Goal: Task Accomplishment & Management: Manage account settings

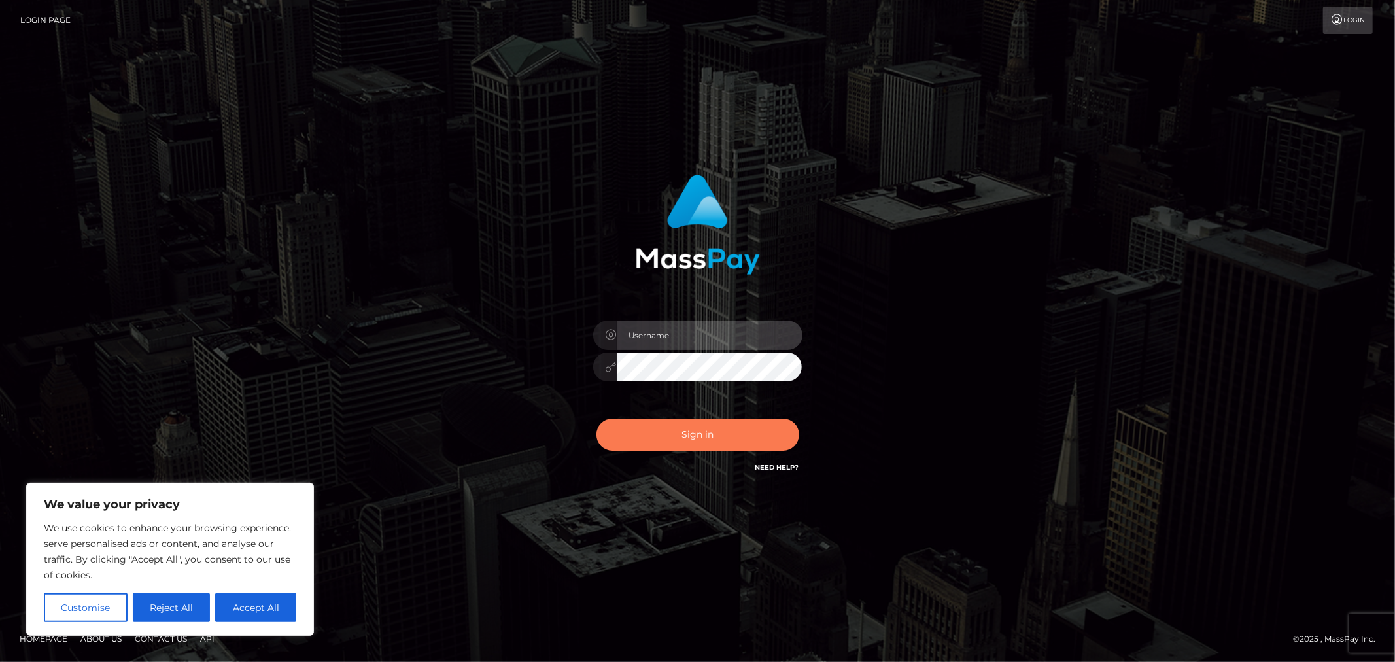
type input "MJSamelo"
click at [722, 435] on button "Sign in" at bounding box center [698, 435] width 203 height 32
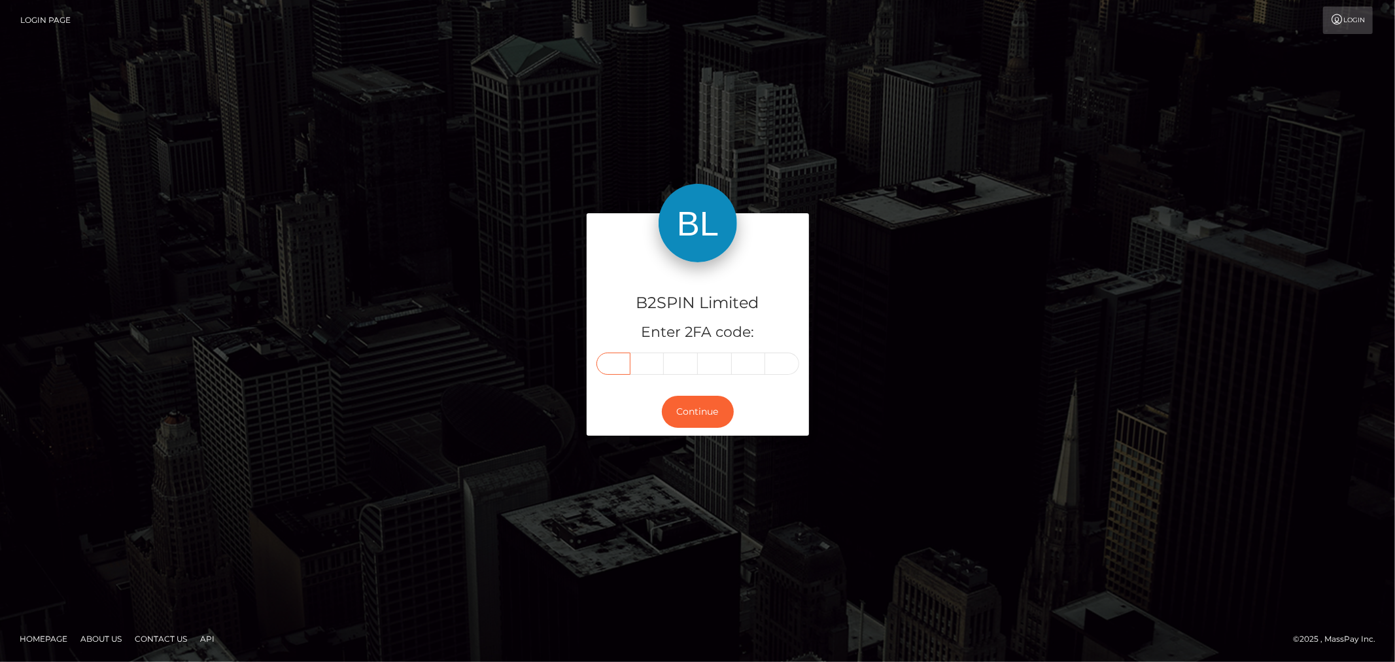
click at [628, 370] on input "text" at bounding box center [614, 364] width 34 height 22
click at [608, 362] on input "text" at bounding box center [614, 364] width 34 height 22
type input "0"
type input "2"
type input "8"
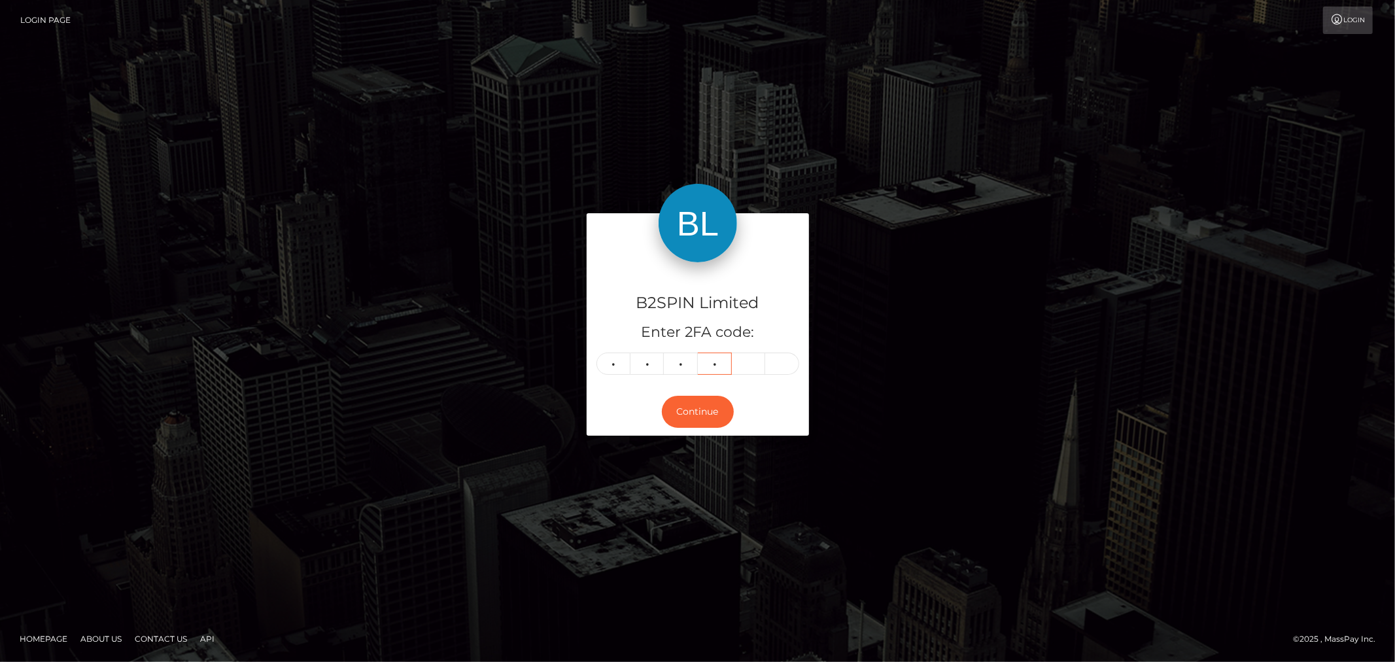
type input "4"
type input "5"
type input "3"
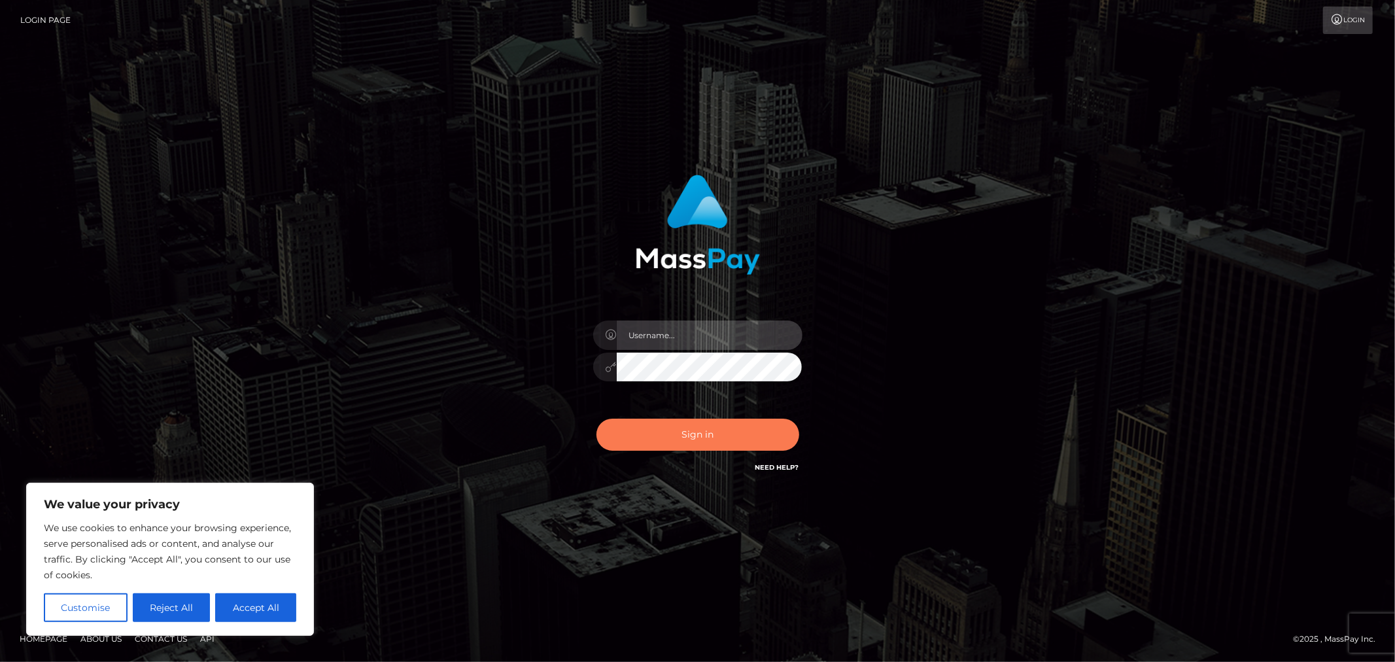
type input "MJSamelo"
click at [701, 426] on button "Sign in" at bounding box center [698, 435] width 203 height 32
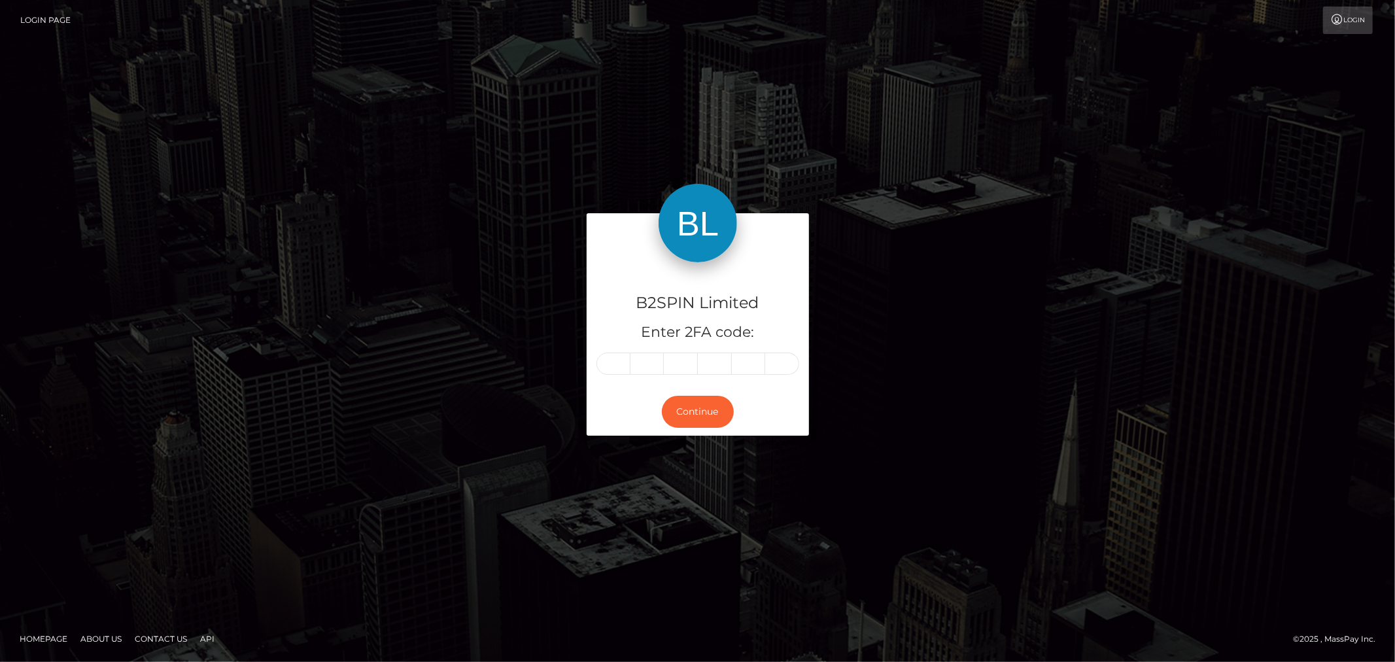
click at [622, 365] on input "text" at bounding box center [614, 364] width 34 height 22
type input "4"
type input "9"
type input "2"
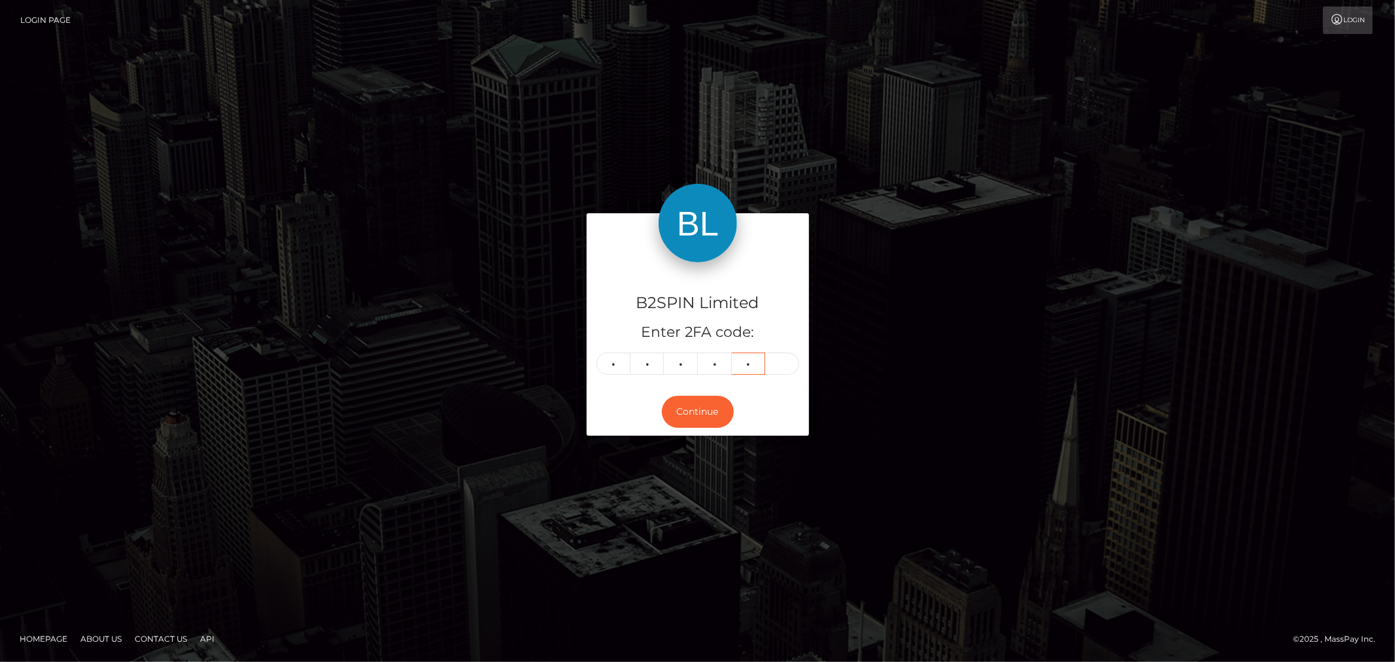
type input "9"
type input "5"
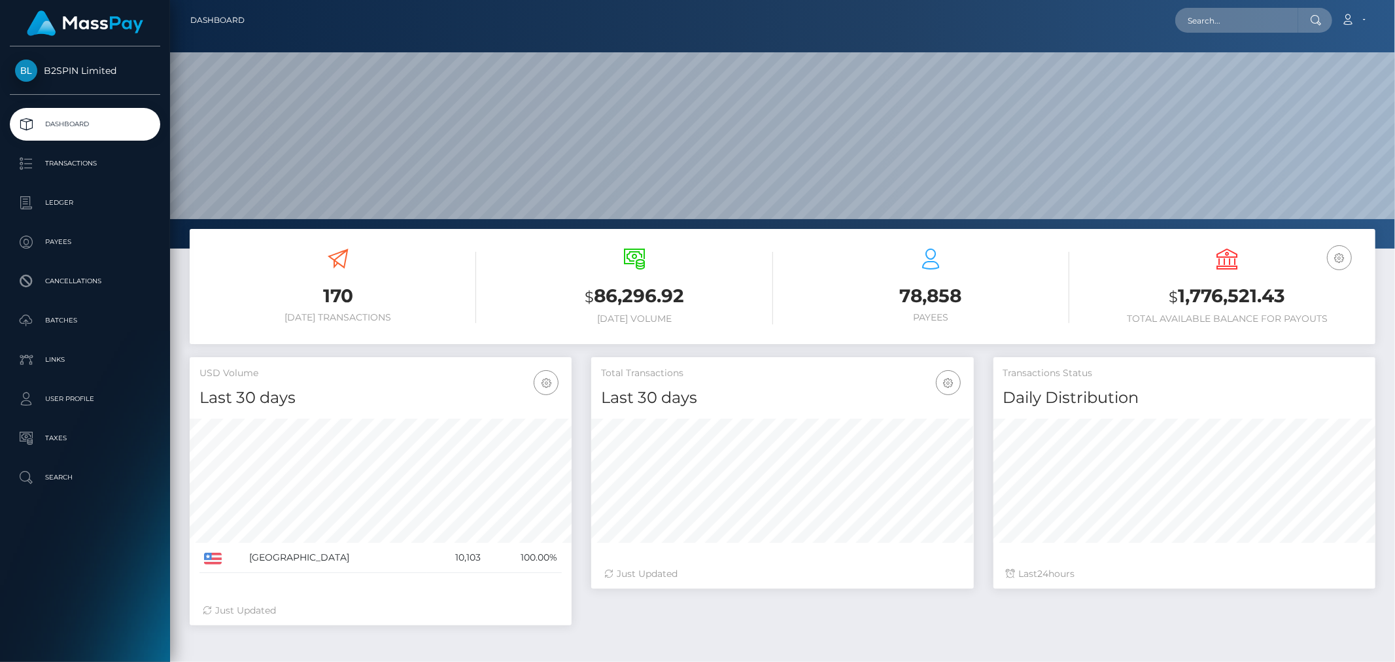
scroll to position [232, 382]
click at [58, 156] on p "Transactions" at bounding box center [85, 164] width 140 height 20
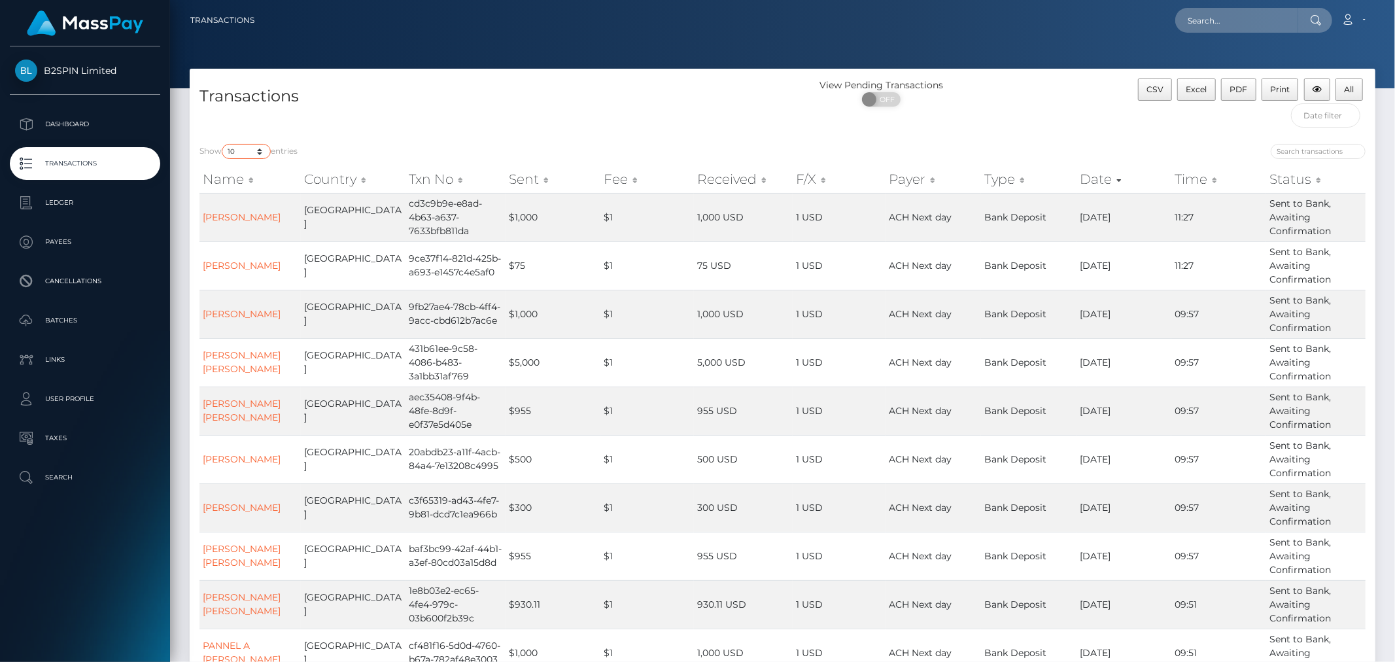
click at [259, 151] on select "10 25 50 100 250 500 1,000 3,500" at bounding box center [246, 151] width 49 height 15
select select "3500"
click at [223, 144] on select "10 25 50 100 250 500 1,000 3,500" at bounding box center [246, 151] width 49 height 15
click at [878, 103] on span at bounding box center [871, 99] width 18 height 14
checkbox input "true"
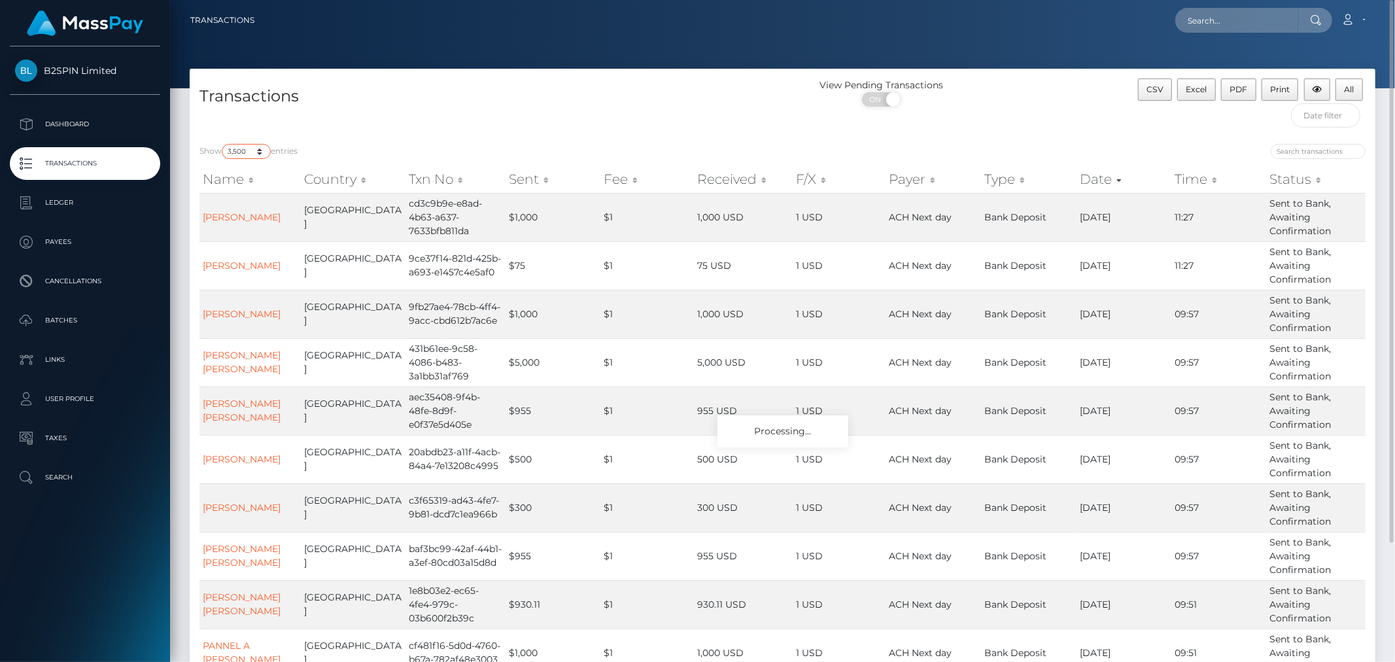
click at [242, 148] on select "10 25 50 100 250 500 1,000 3,500" at bounding box center [246, 151] width 49 height 15
click at [624, 124] on div "Transactions" at bounding box center [486, 107] width 593 height 56
click at [1181, 96] on button "Excel" at bounding box center [1197, 90] width 39 height 22
